Goal: Navigation & Orientation: Find specific page/section

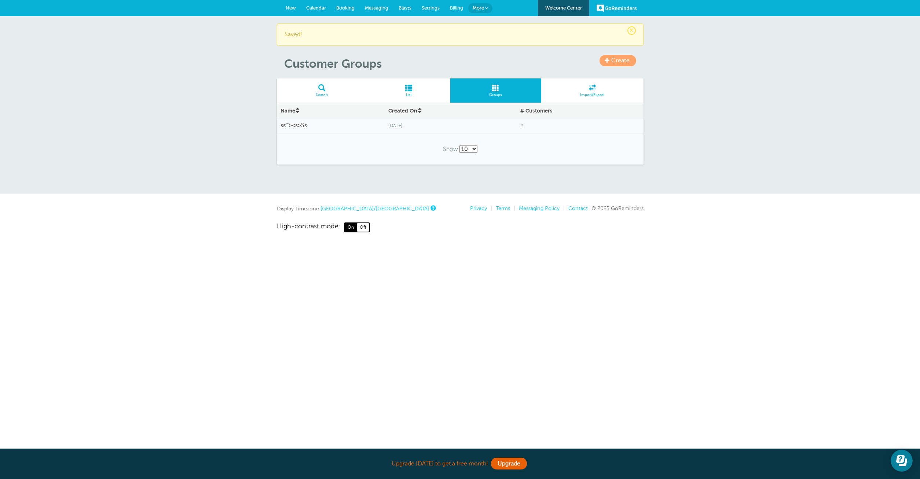
click at [481, 9] on span "More" at bounding box center [478, 7] width 11 height 5
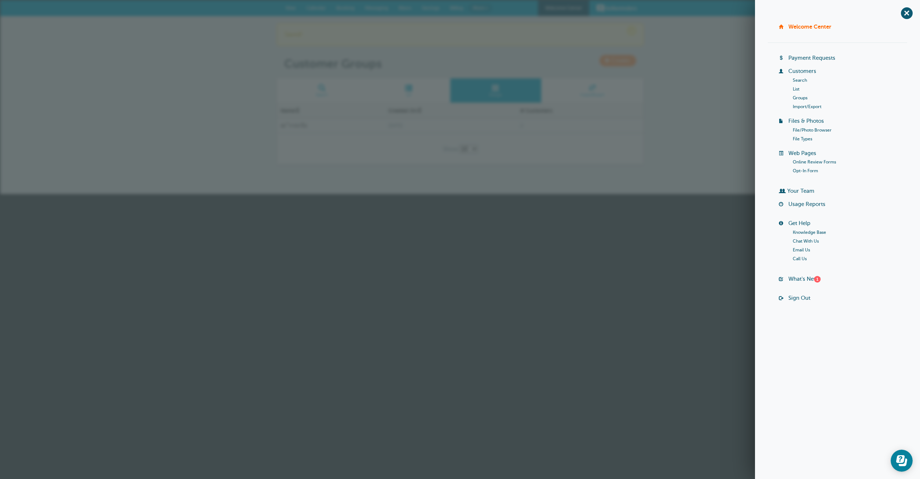
click at [796, 59] on link "Payment Requests" at bounding box center [811, 58] width 47 height 6
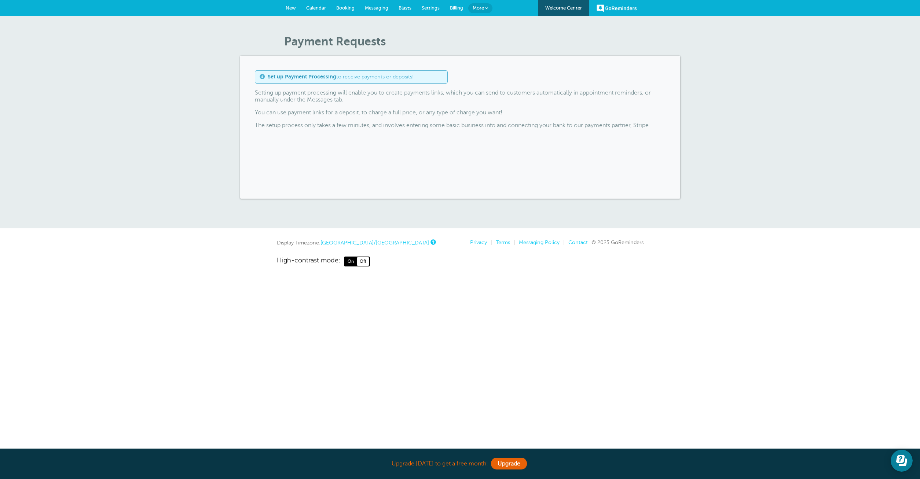
click at [478, 5] on link "More" at bounding box center [480, 8] width 24 height 10
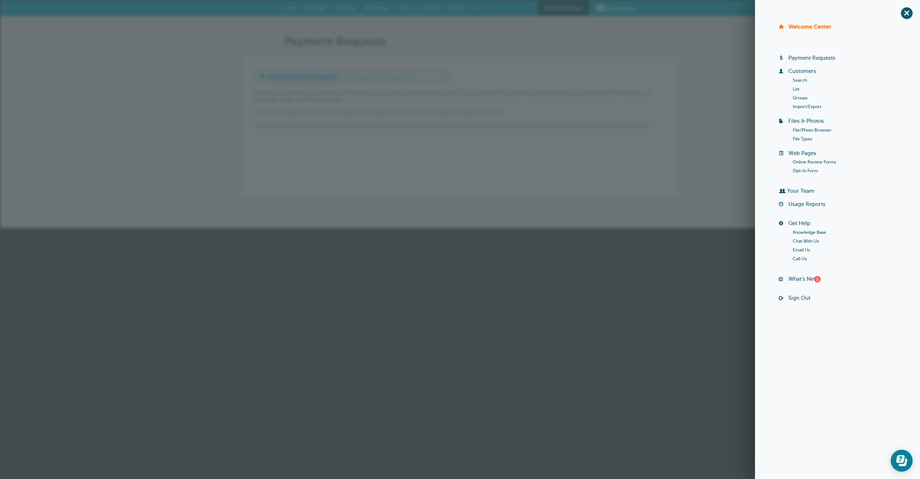
click at [797, 205] on link "Usage Reports" at bounding box center [806, 204] width 37 height 6
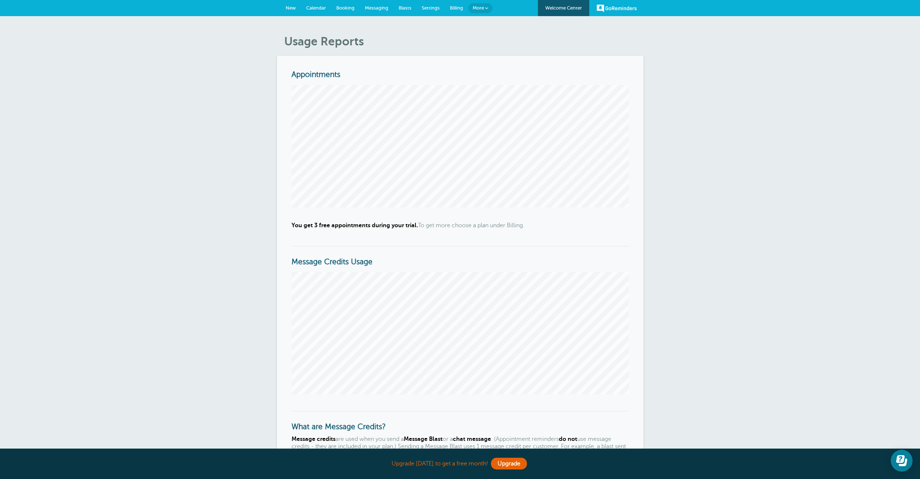
click at [430, 5] on link "Settings" at bounding box center [431, 8] width 28 height 16
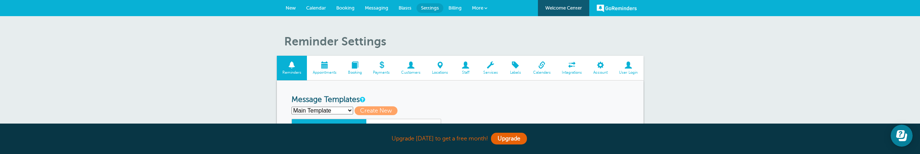
click at [408, 67] on span at bounding box center [411, 65] width 31 height 7
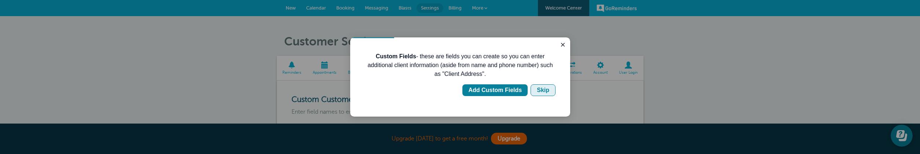
click at [542, 88] on div "Skip" at bounding box center [543, 90] width 12 height 9
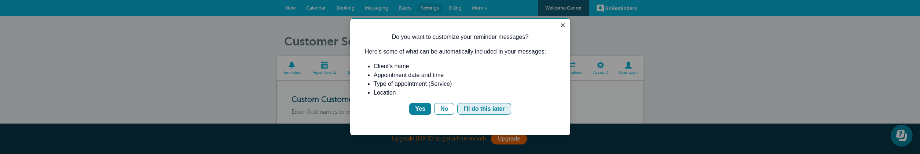
click at [477, 107] on div "I'll do this later" at bounding box center [483, 108] width 41 height 9
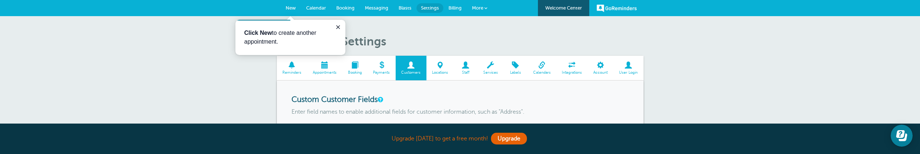
click at [469, 67] on span at bounding box center [466, 65] width 24 height 7
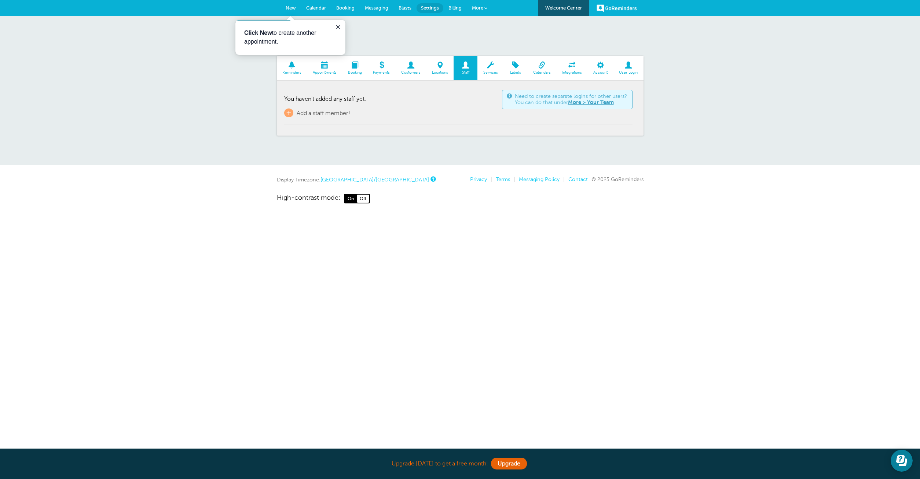
click at [606, 68] on span at bounding box center [601, 65] width 26 height 7
